Goal: Browse casually: Explore the website without a specific task or goal

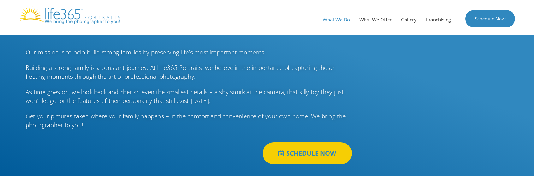
click at [333, 21] on link "What We Do" at bounding box center [336, 19] width 37 height 19
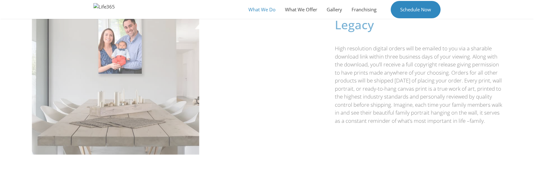
scroll to position [580, 0]
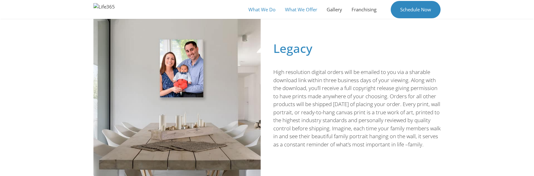
click at [298, 9] on link "What We Offer" at bounding box center [301, 9] width 42 height 19
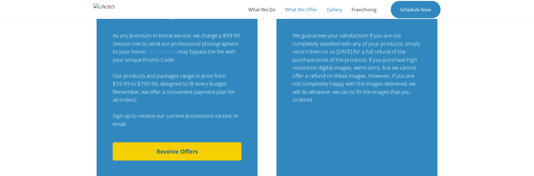
scroll to position [599, 0]
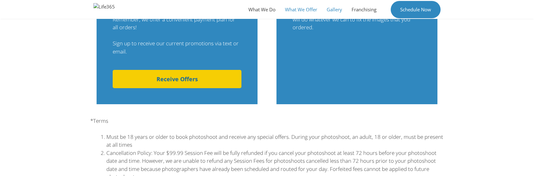
click at [331, 9] on link "Gallery" at bounding box center [334, 9] width 25 height 19
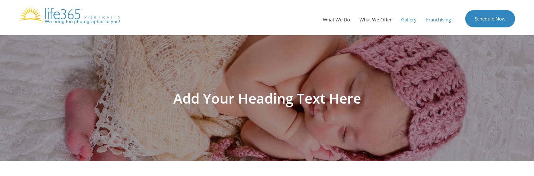
click at [435, 19] on link "Franchising" at bounding box center [438, 19] width 34 height 19
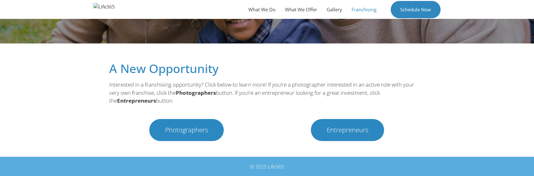
scroll to position [118, 0]
click at [338, 127] on span "Entrepreneurs" at bounding box center [347, 130] width 42 height 6
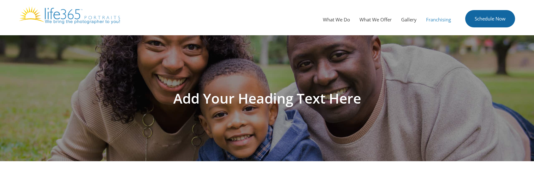
click at [485, 19] on link "Schedule Now" at bounding box center [490, 18] width 50 height 17
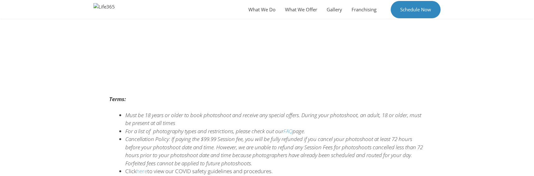
scroll to position [158, 0]
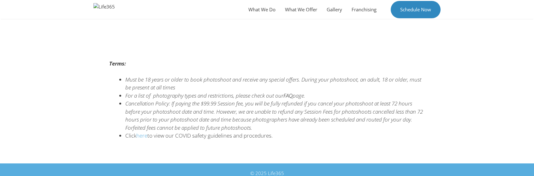
click at [289, 96] on link "FAQ" at bounding box center [287, 95] width 9 height 7
click at [332, 6] on link "Gallery" at bounding box center [334, 9] width 25 height 19
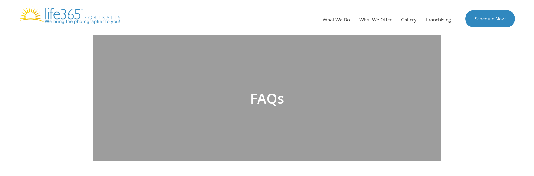
drag, startPoint x: 276, startPoint y: 99, endPoint x: 322, endPoint y: 99, distance: 46.4
click at [276, 99] on h1 "FAQs" at bounding box center [266, 98] width 341 height 17
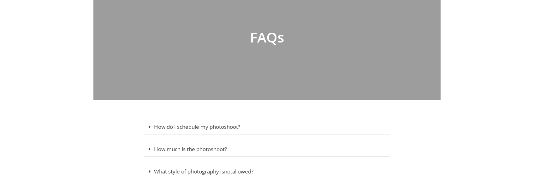
scroll to position [95, 0]
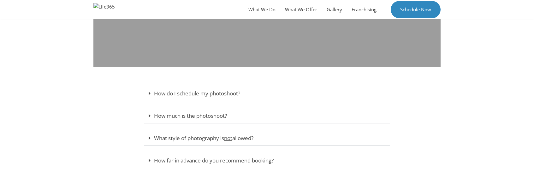
click at [215, 94] on link "How do I schedule my photoshoot?" at bounding box center [197, 93] width 86 height 7
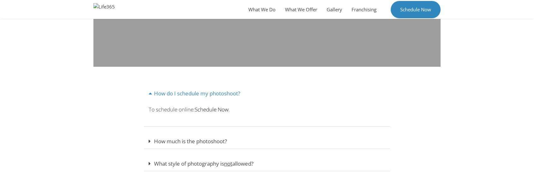
click at [220, 109] on span "Schedule Now" at bounding box center [212, 109] width 34 height 7
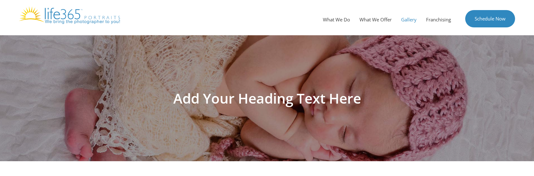
click at [407, 20] on link "Gallery" at bounding box center [408, 19] width 25 height 19
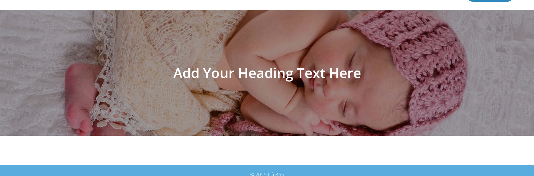
scroll to position [34, 0]
